Goal: Find specific page/section: Find specific page/section

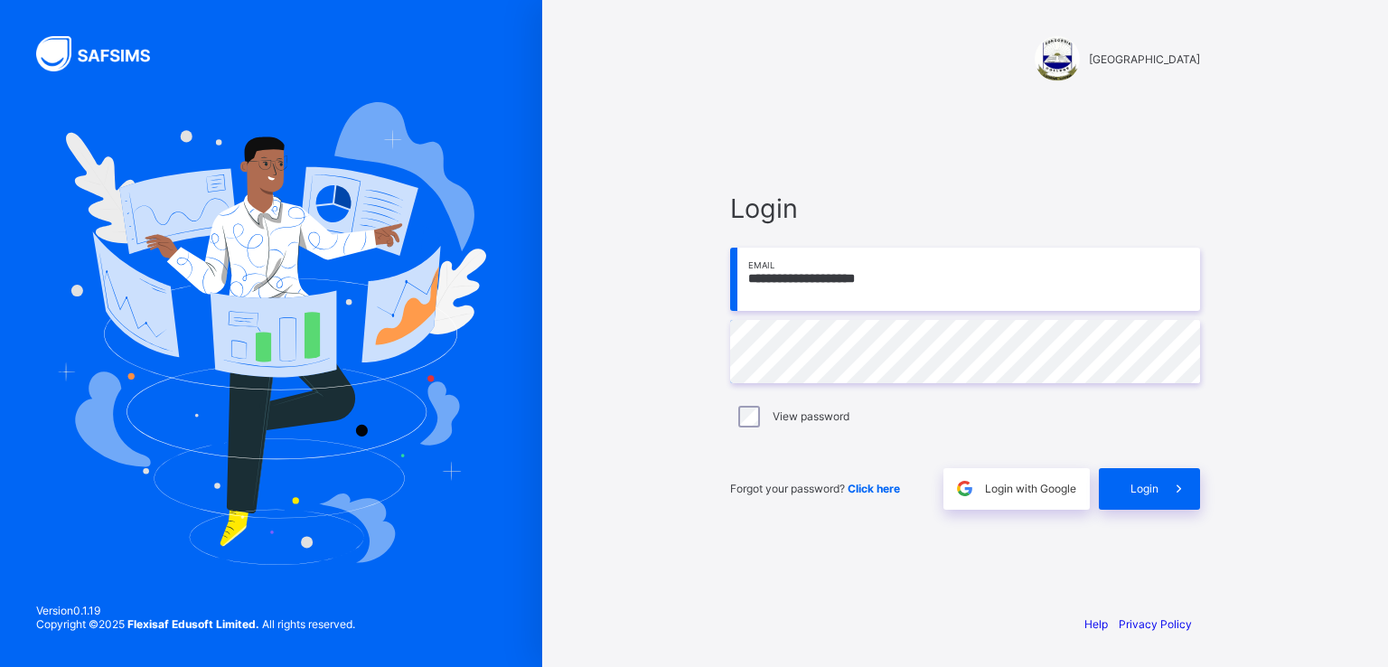
click at [867, 279] on input "**********" at bounding box center [965, 279] width 470 height 63
type input "**********"
click at [1159, 489] on span at bounding box center [1180, 489] width 42 height 42
click at [781, 292] on input "email" at bounding box center [965, 279] width 470 height 63
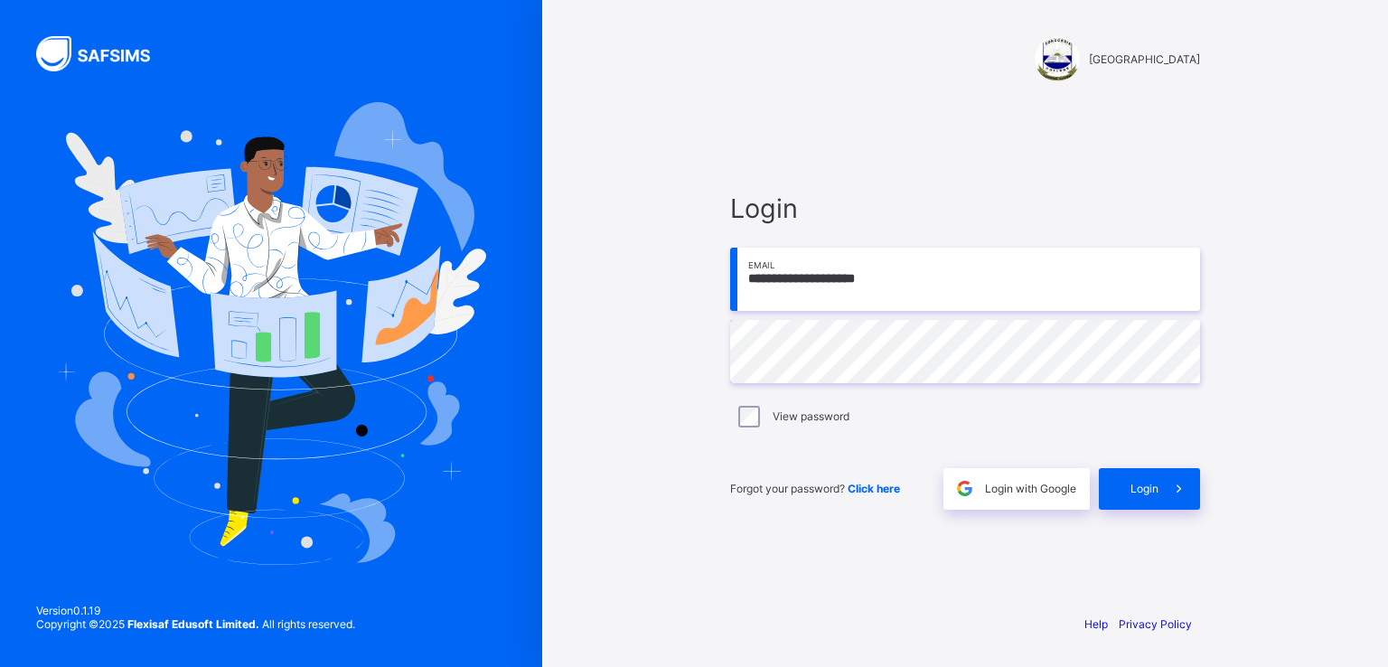
click at [866, 276] on input "**********" at bounding box center [965, 279] width 470 height 63
type input "**********"
click at [1128, 476] on div "Login" at bounding box center [1149, 489] width 101 height 42
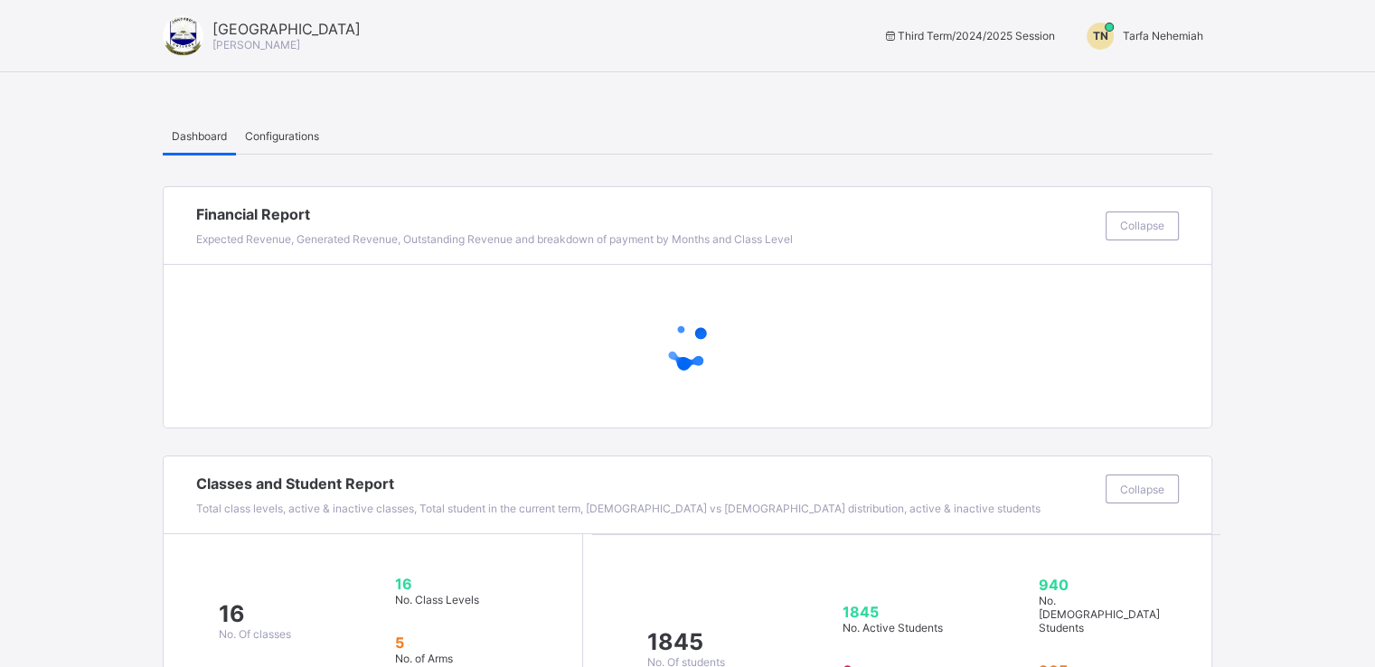
click at [1148, 31] on span "Tarfa Nehemiah" at bounding box center [1162, 36] width 80 height 14
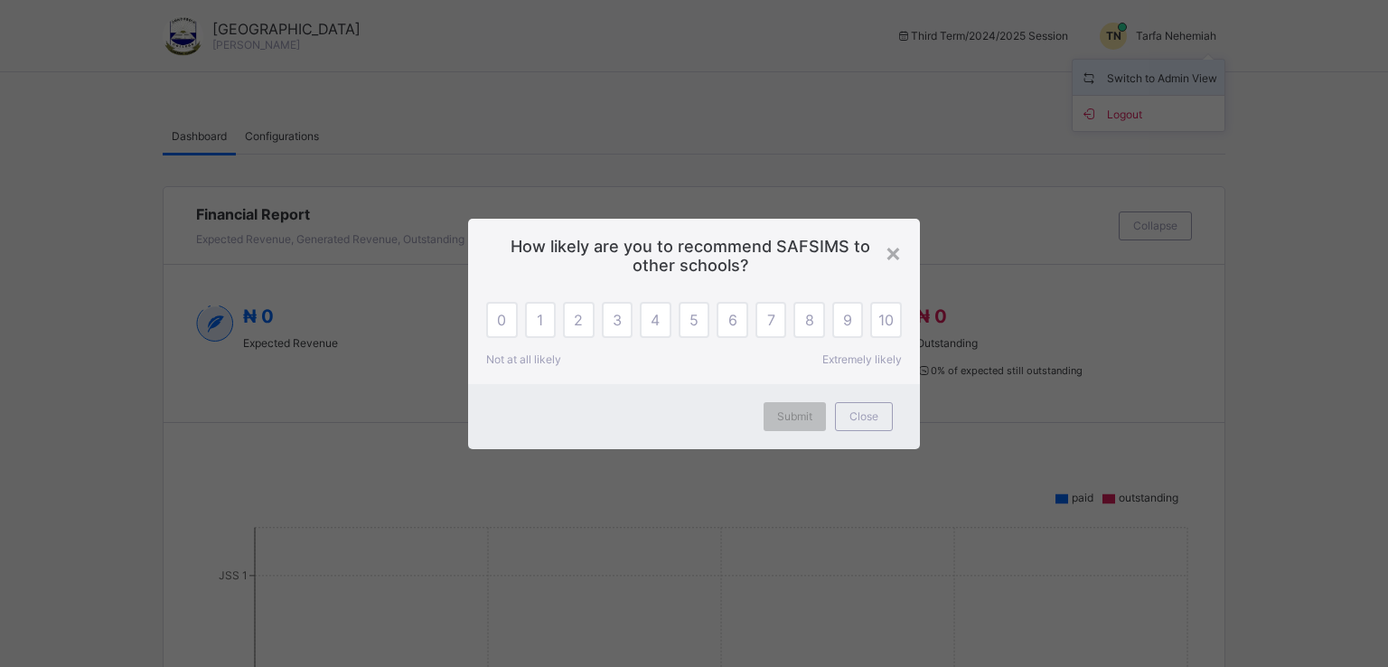
click at [1130, 80] on div "× How likely are you to recommend SAFSIMS to other schools? 0 1 2 3 4 5 6 7 8 9…" at bounding box center [694, 333] width 1388 height 667
click at [862, 418] on span "Close" at bounding box center [864, 416] width 29 height 14
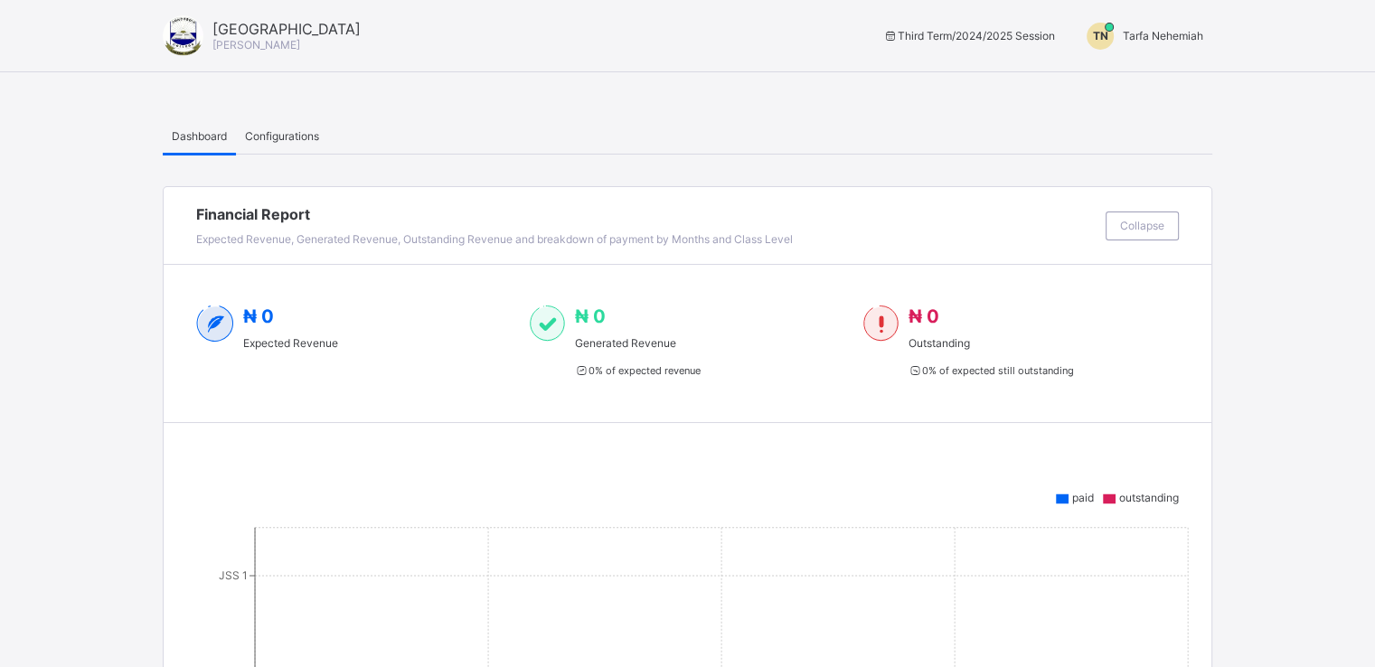
click at [1171, 34] on span "Tarfa Nehemiah" at bounding box center [1162, 36] width 80 height 14
click at [1166, 70] on span "Switch to Admin View" at bounding box center [1134, 77] width 137 height 21
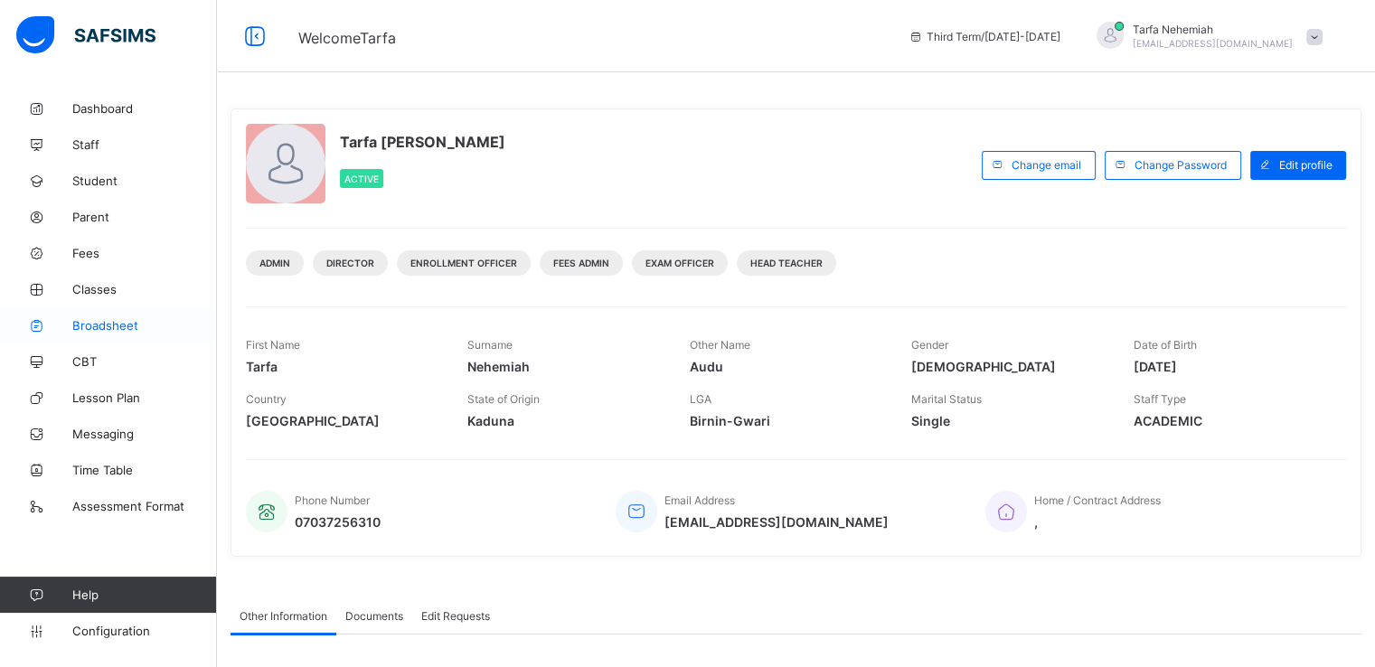
click at [114, 325] on span "Broadsheet" at bounding box center [144, 325] width 145 height 14
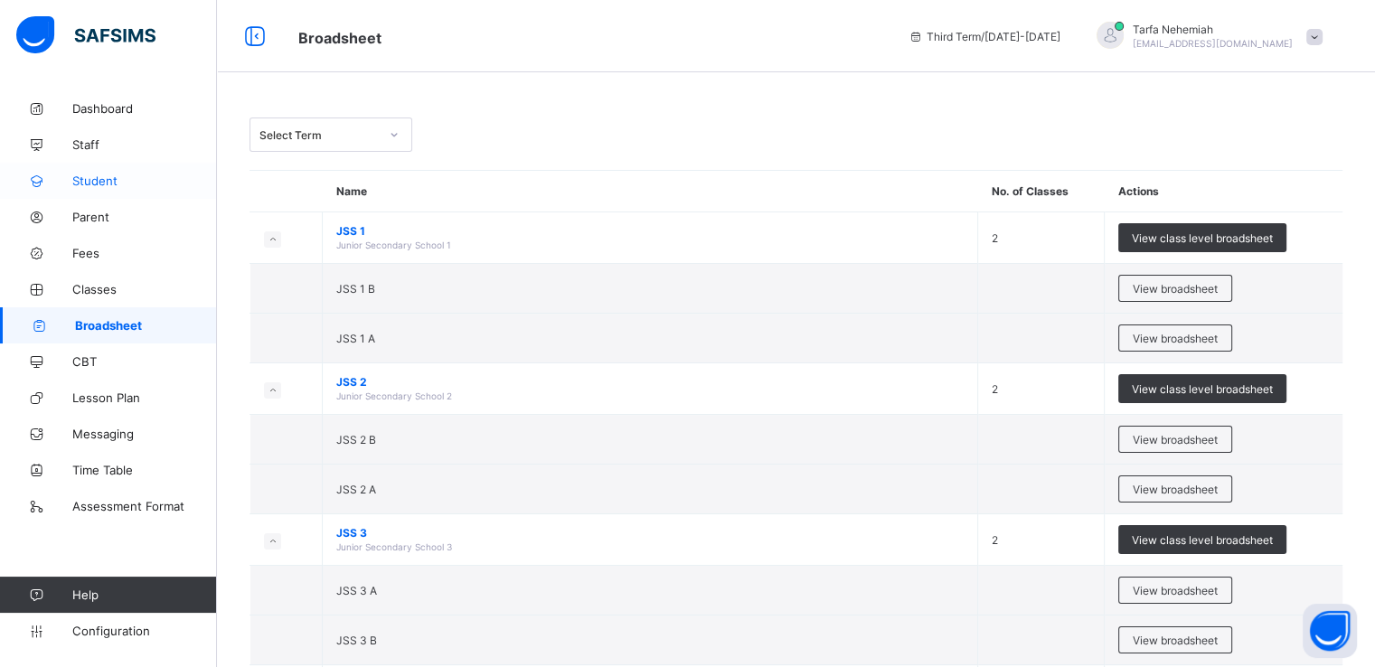
click at [94, 181] on span "Student" at bounding box center [144, 181] width 145 height 14
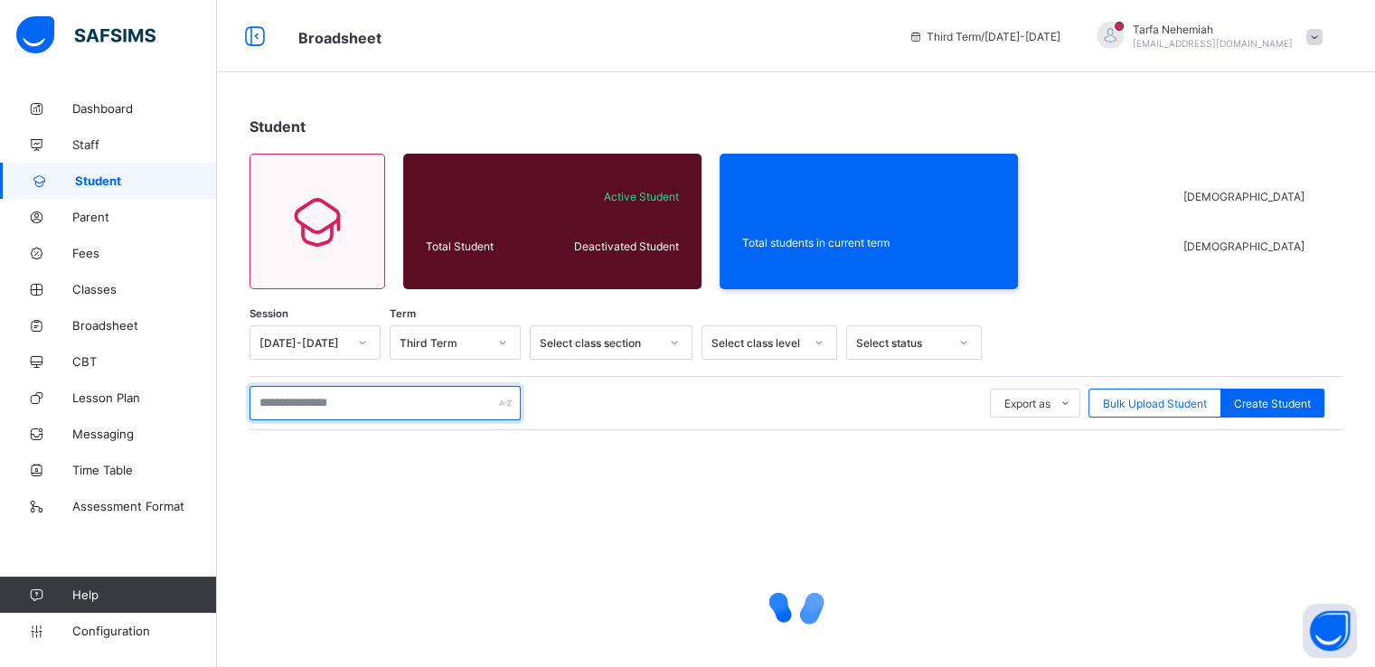
click at [307, 401] on input "text" at bounding box center [384, 403] width 271 height 34
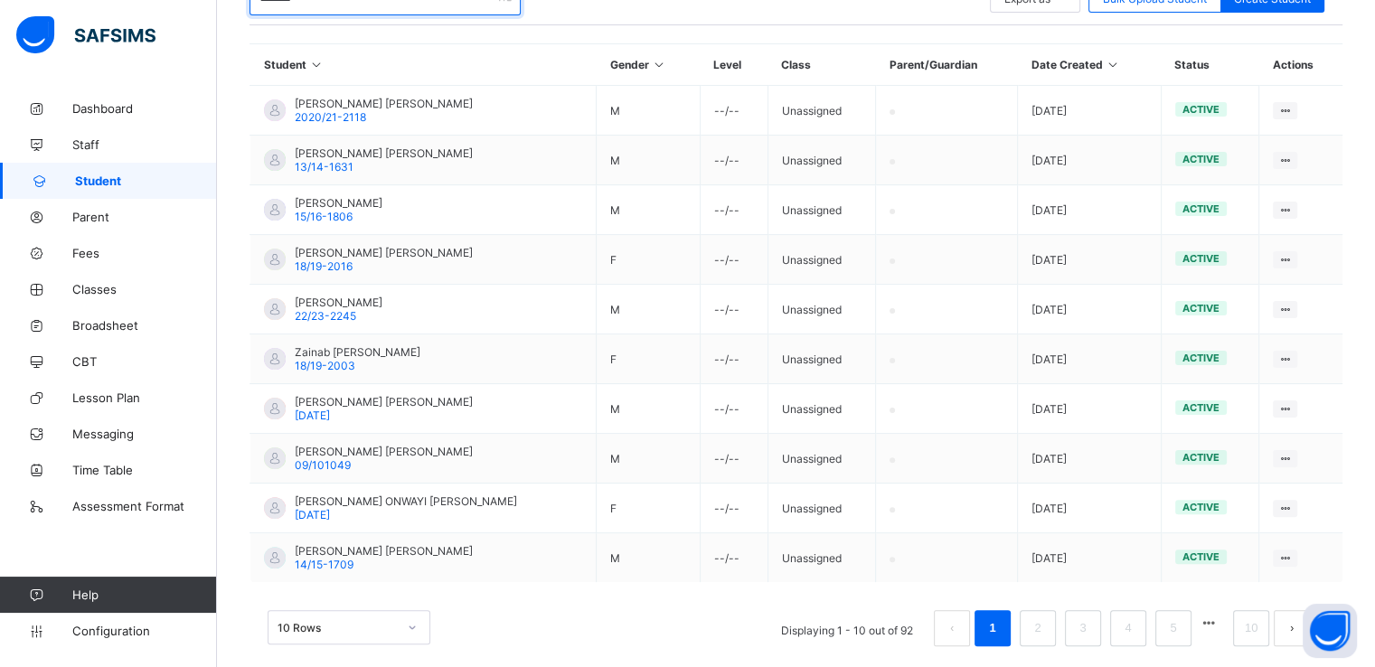
scroll to position [406, 0]
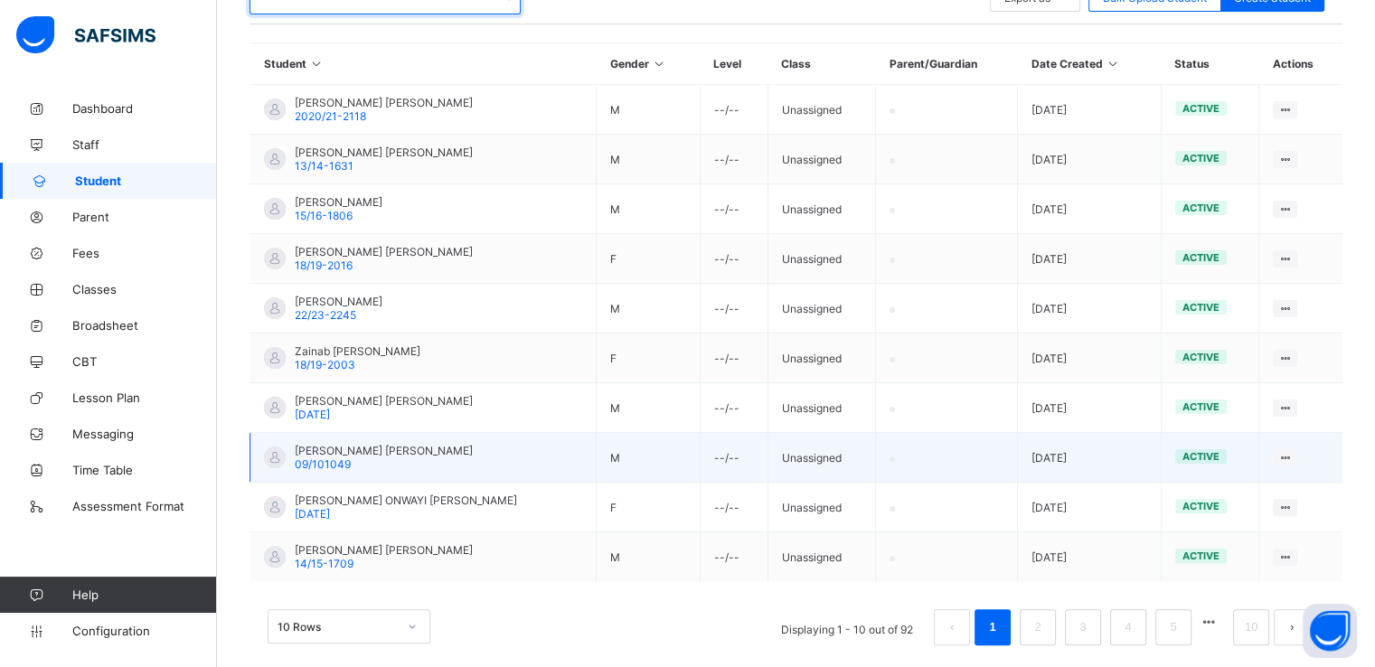
type input "*******"
click at [359, 455] on span "Ibrahim Baba Ibrahim" at bounding box center [384, 451] width 178 height 14
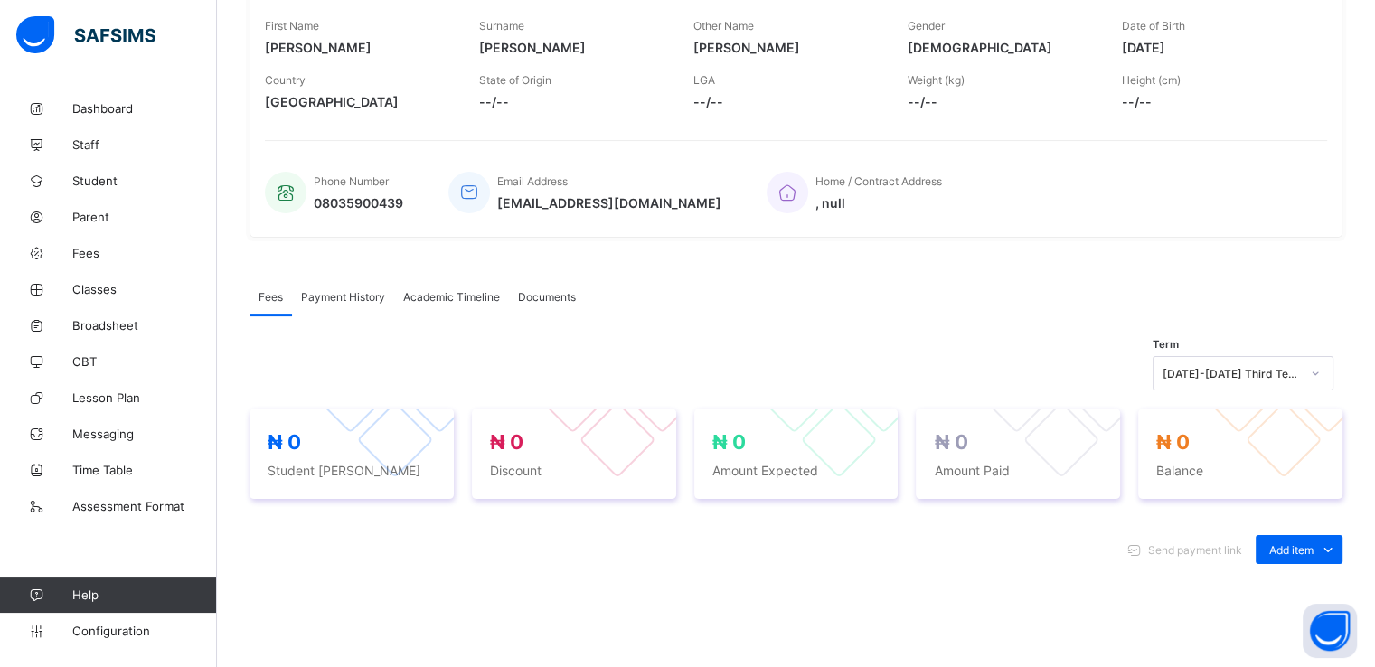
scroll to position [292, 0]
click at [459, 299] on span "Academic Timeline" at bounding box center [451, 300] width 97 height 14
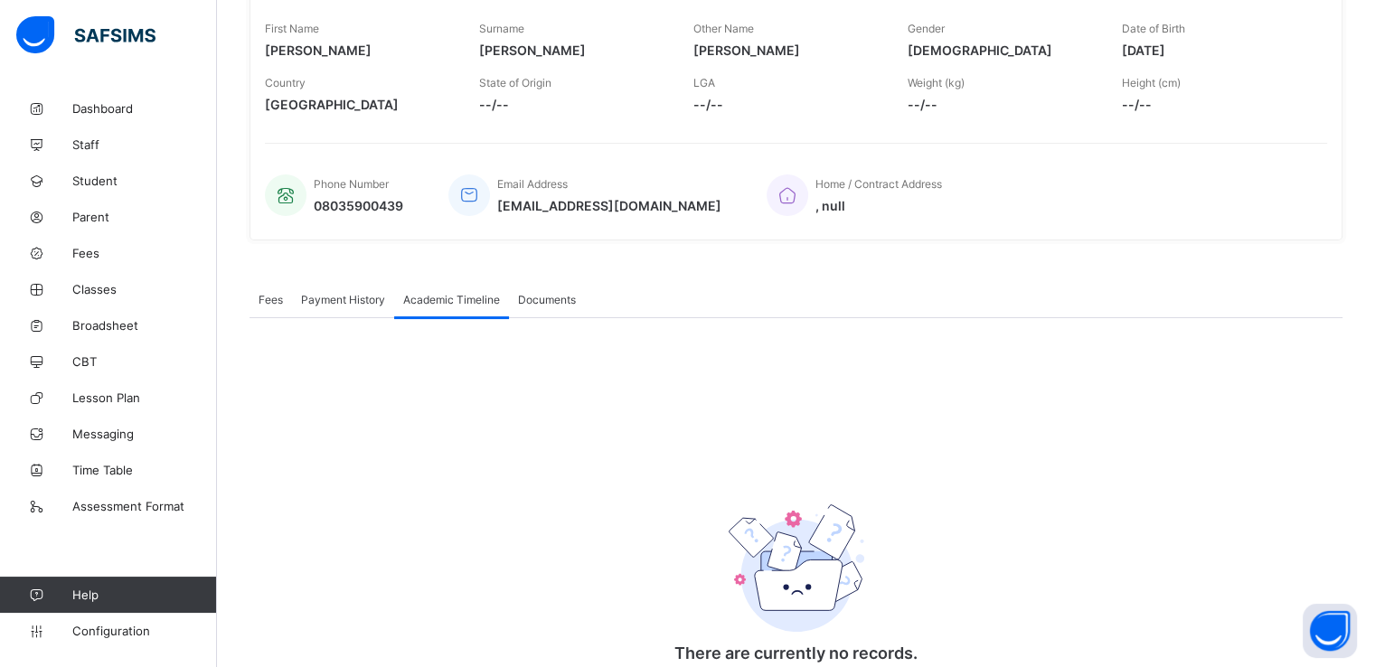
click at [367, 294] on span "Payment History" at bounding box center [343, 300] width 84 height 14
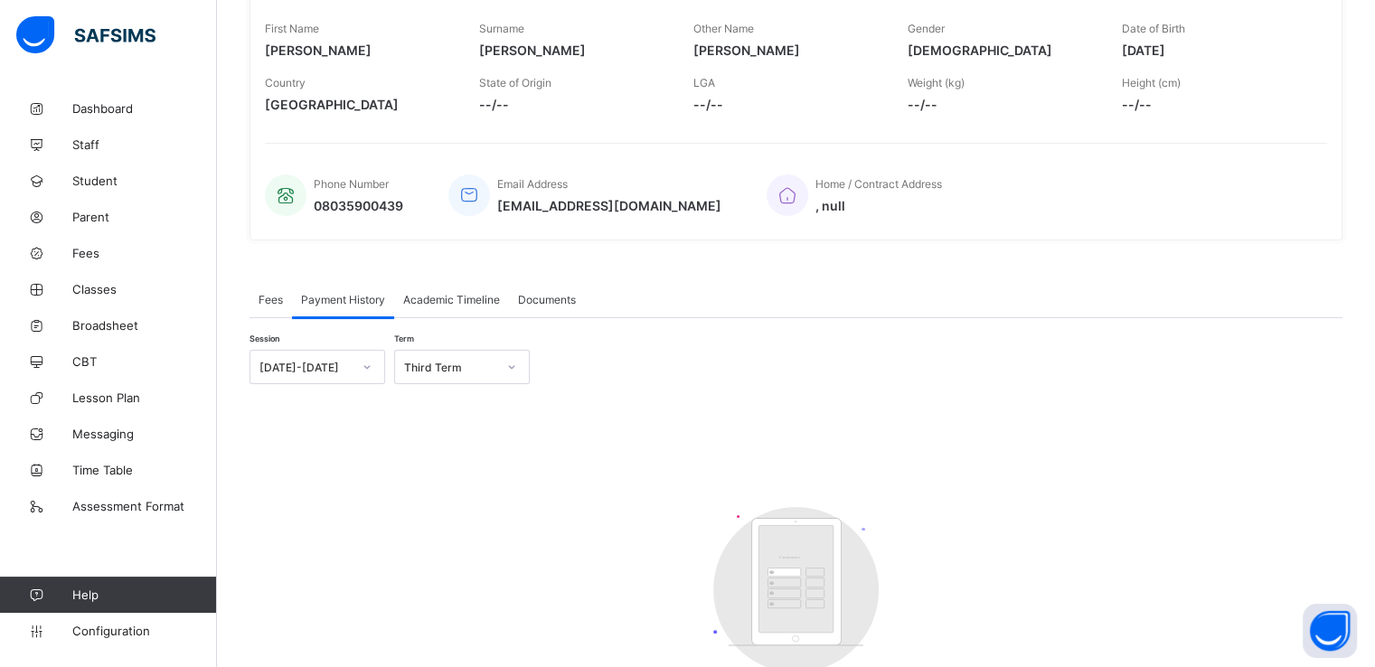
click at [566, 294] on span "Documents" at bounding box center [547, 300] width 58 height 14
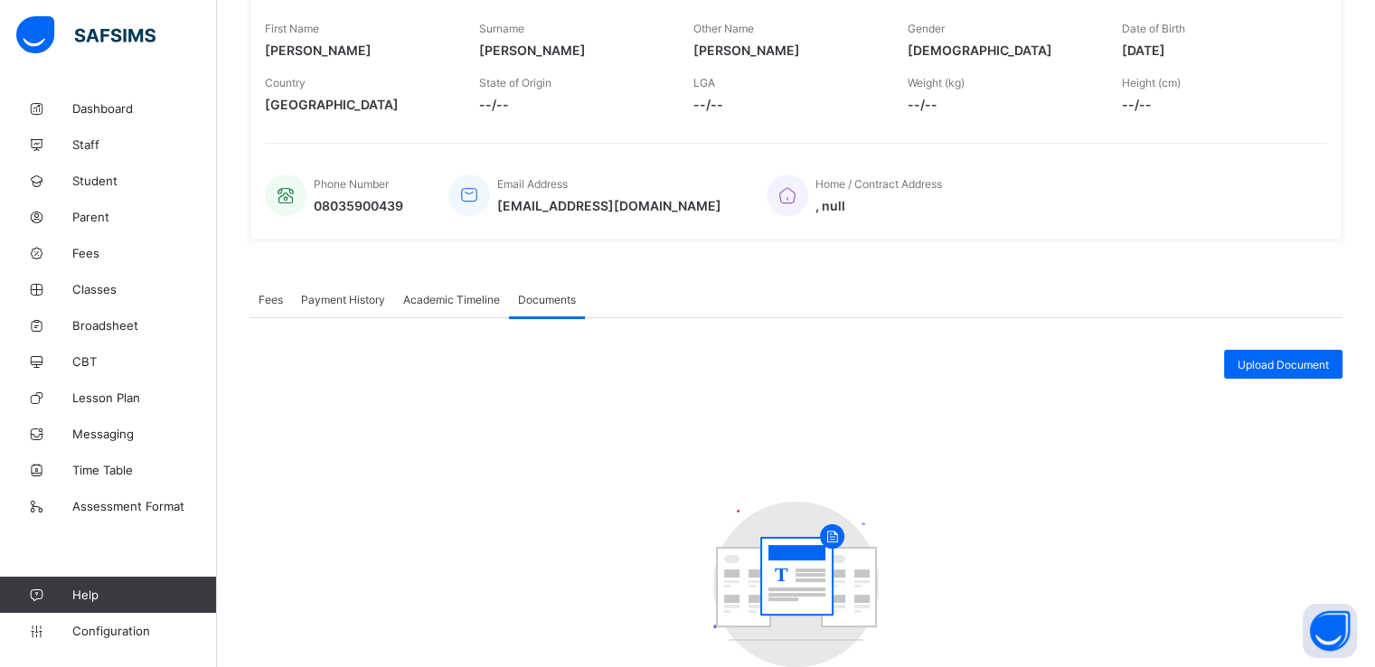
click at [334, 294] on span "Payment History" at bounding box center [343, 300] width 84 height 14
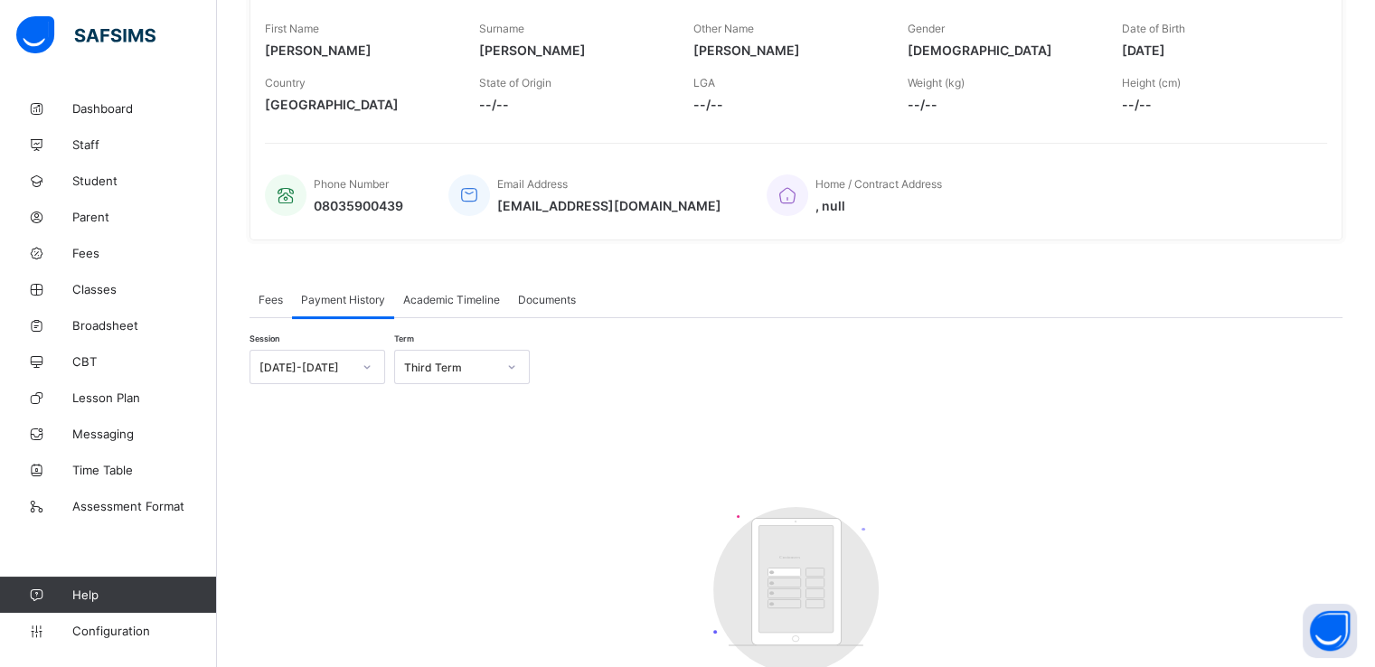
click at [268, 301] on span "Fees" at bounding box center [270, 300] width 24 height 14
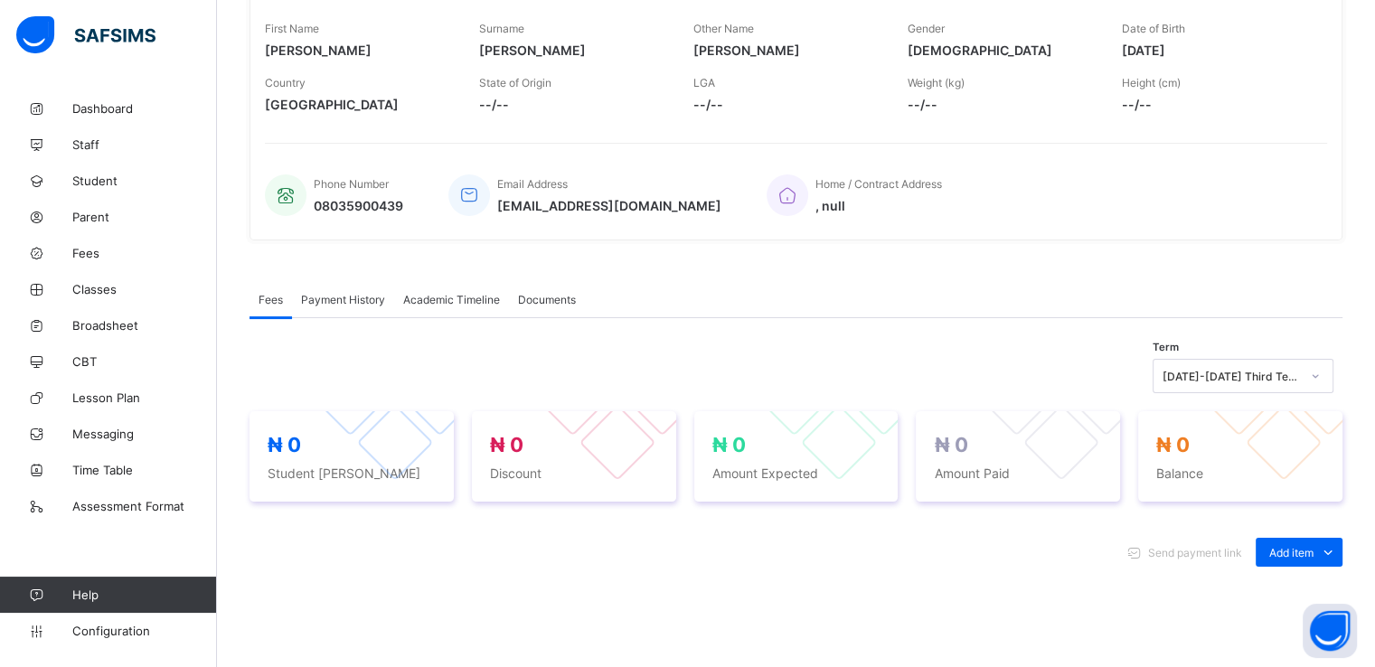
click at [352, 298] on span "Payment History" at bounding box center [343, 300] width 84 height 14
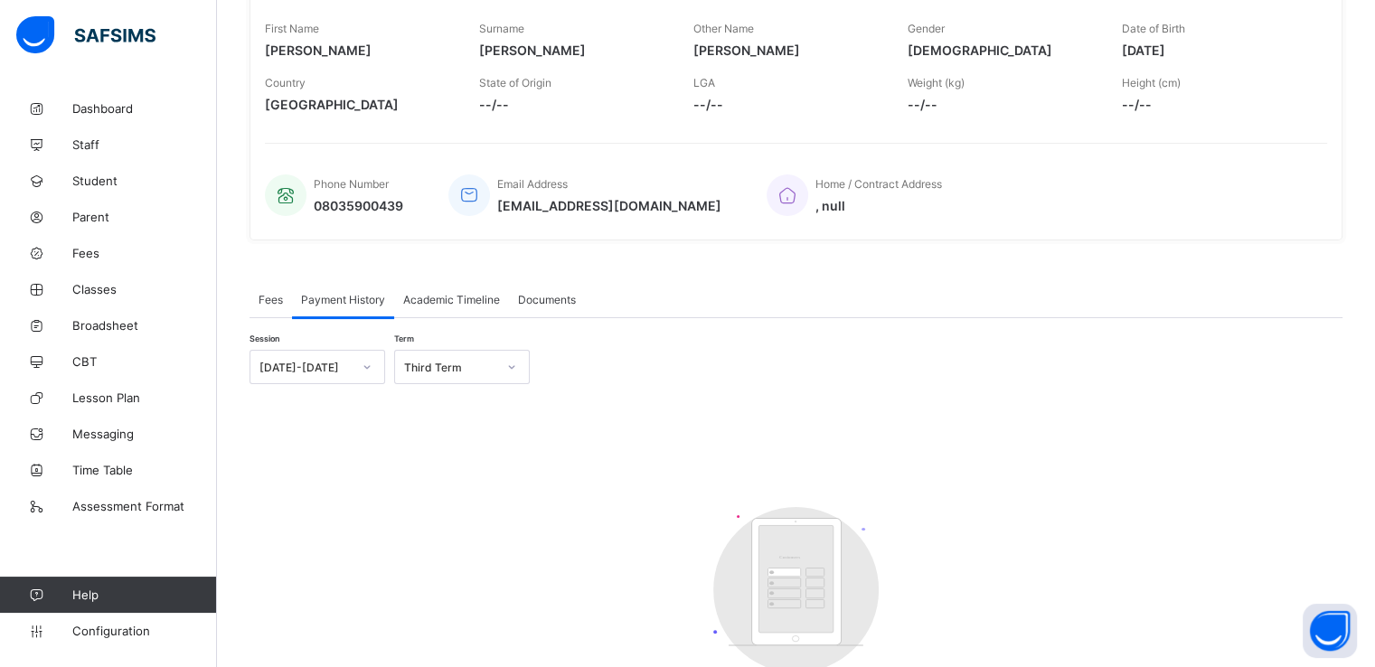
click at [448, 296] on span "Academic Timeline" at bounding box center [451, 300] width 97 height 14
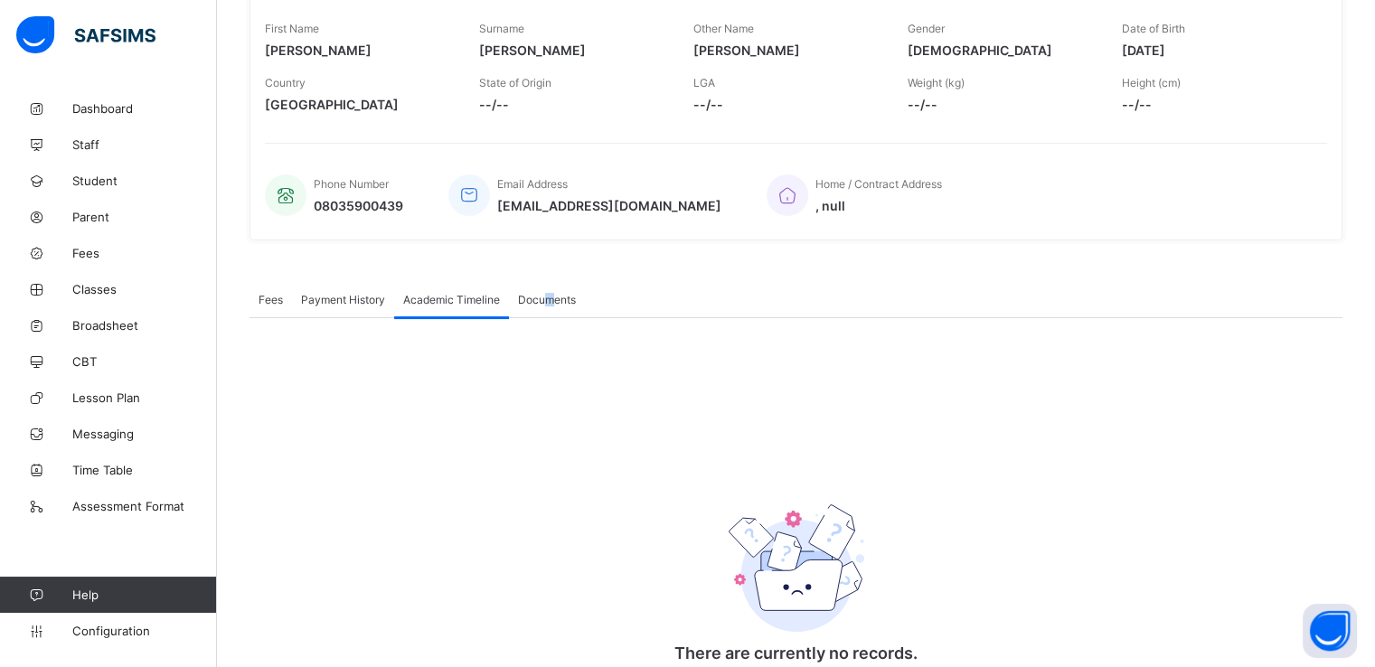
drag, startPoint x: 551, startPoint y: 300, endPoint x: 593, endPoint y: 297, distance: 41.7
click at [549, 300] on span "Documents" at bounding box center [547, 300] width 58 height 14
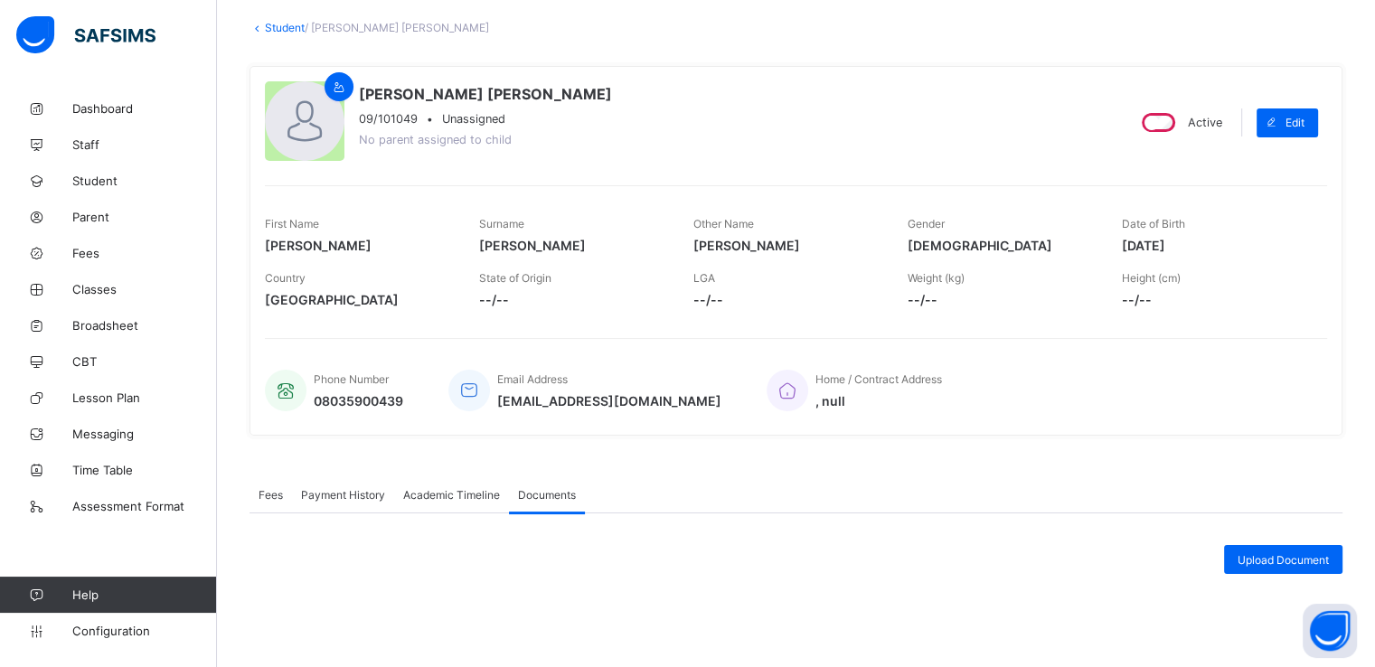
scroll to position [65, 0]
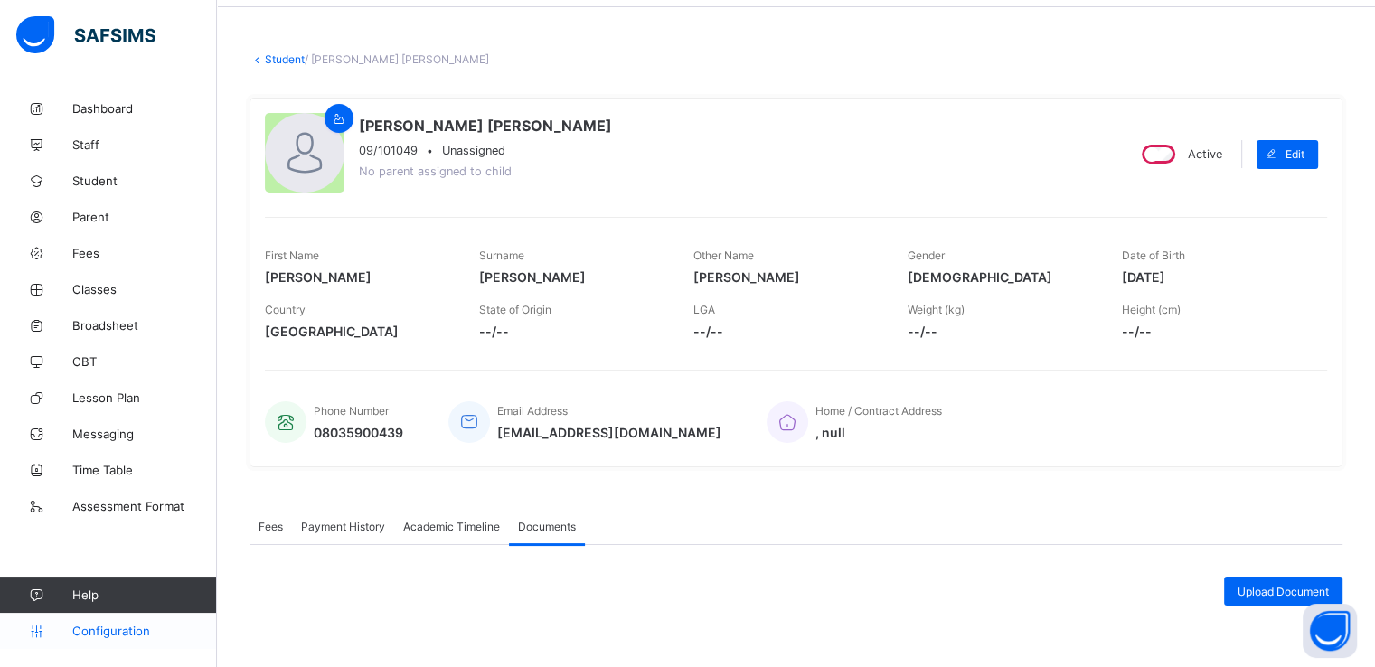
click at [119, 626] on span "Configuration" at bounding box center [144, 631] width 144 height 14
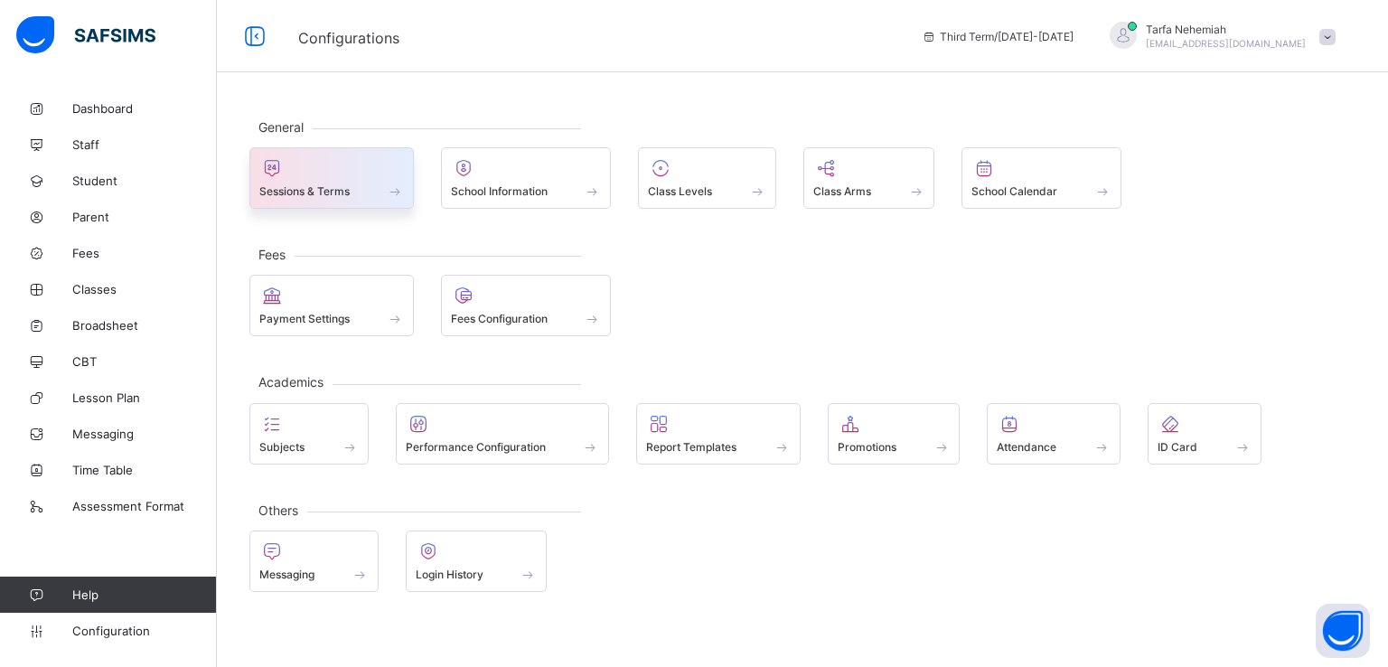
click at [349, 184] on span "Sessions & Terms" at bounding box center [304, 191] width 90 height 14
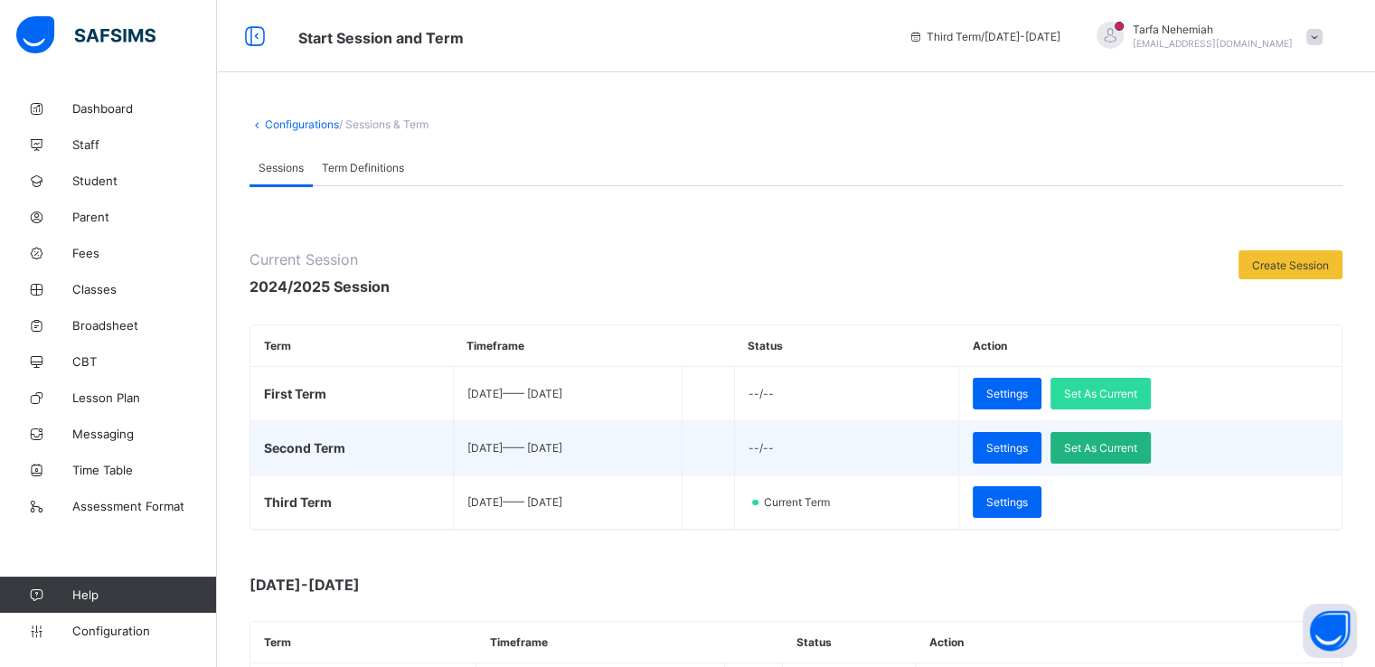
click at [1137, 444] on span "Set As Current" at bounding box center [1100, 448] width 73 height 14
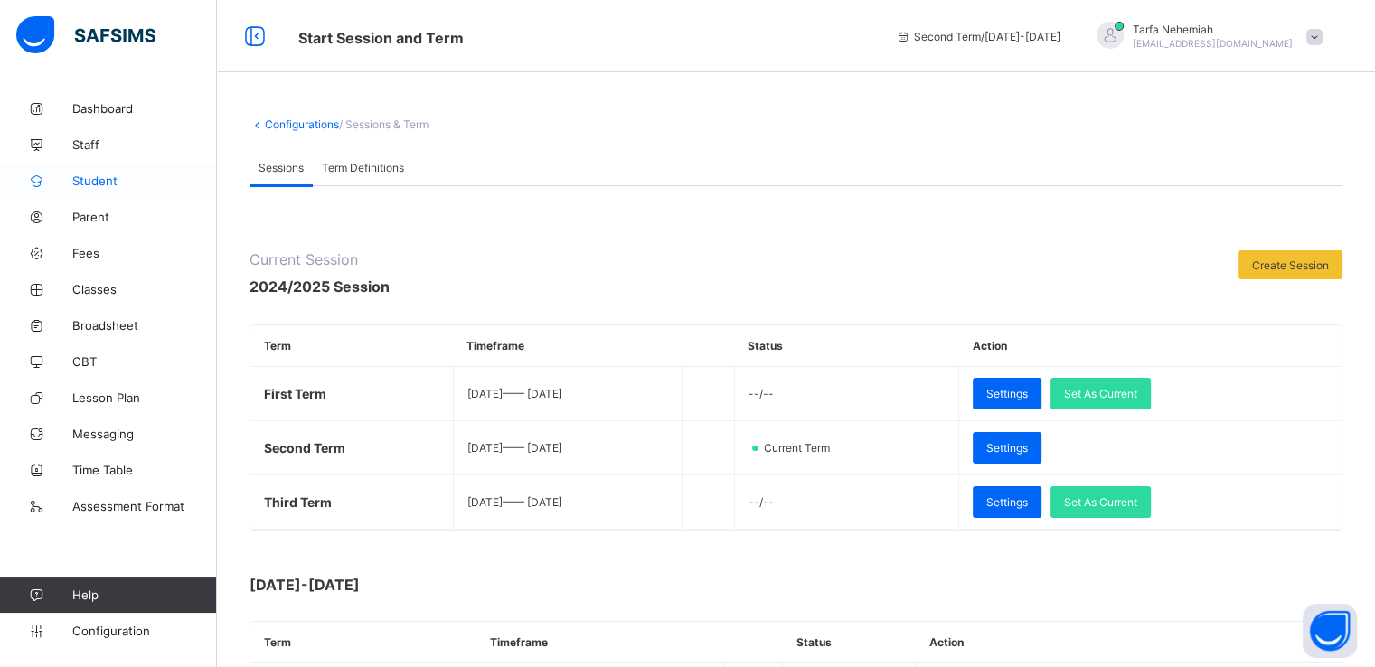
click at [81, 174] on span "Student" at bounding box center [144, 181] width 145 height 14
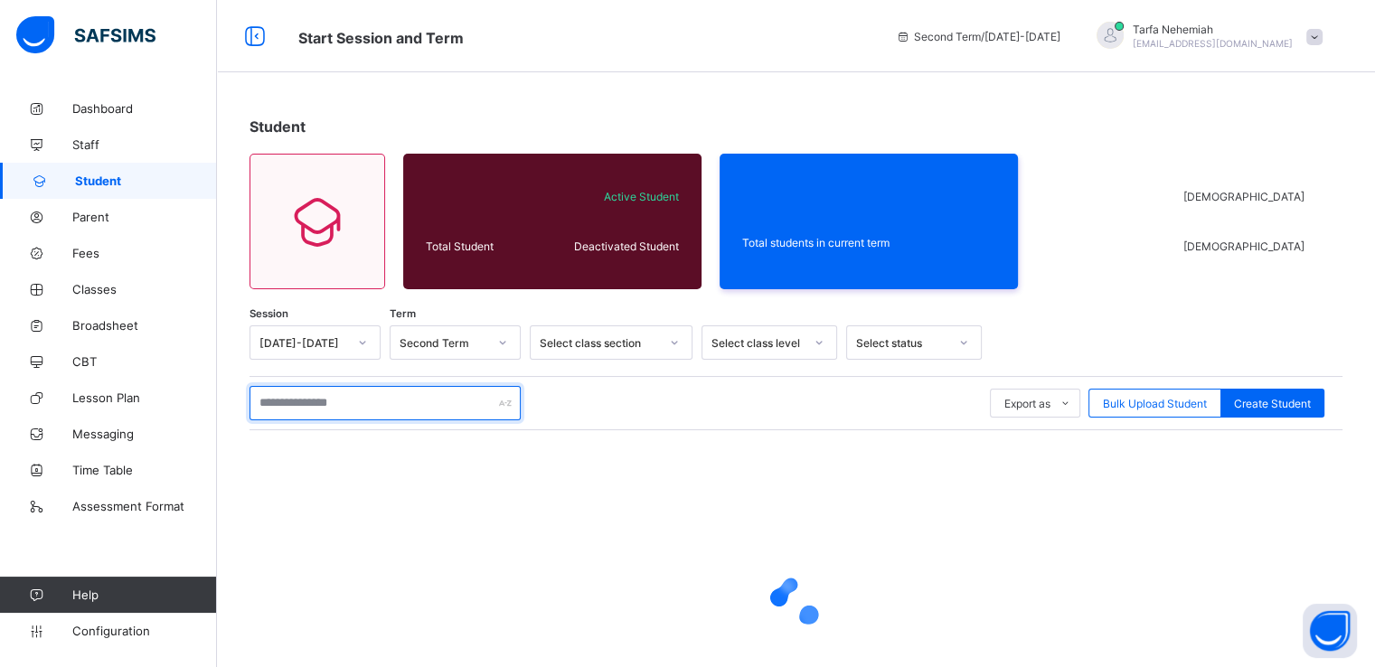
click at [300, 402] on input "text" at bounding box center [384, 403] width 271 height 34
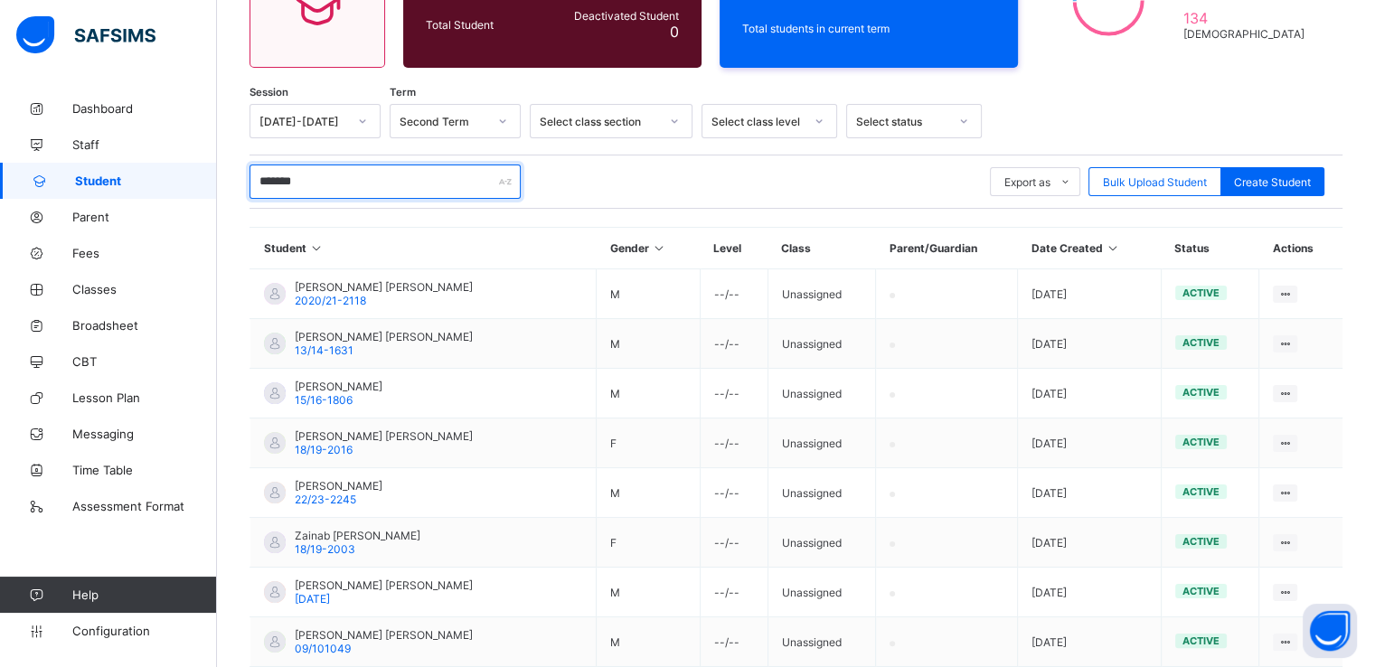
scroll to position [224, 0]
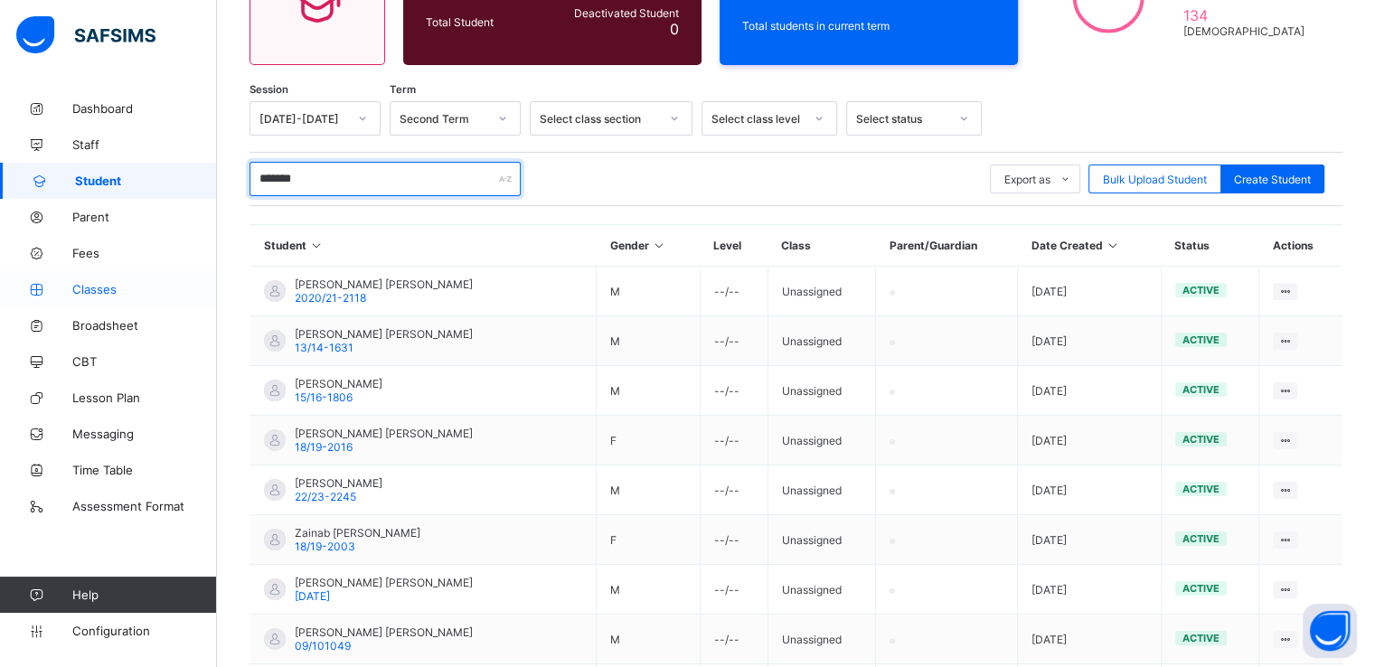
type input "*******"
click at [81, 288] on span "Classes" at bounding box center [144, 289] width 145 height 14
